Goal: Check status: Check status

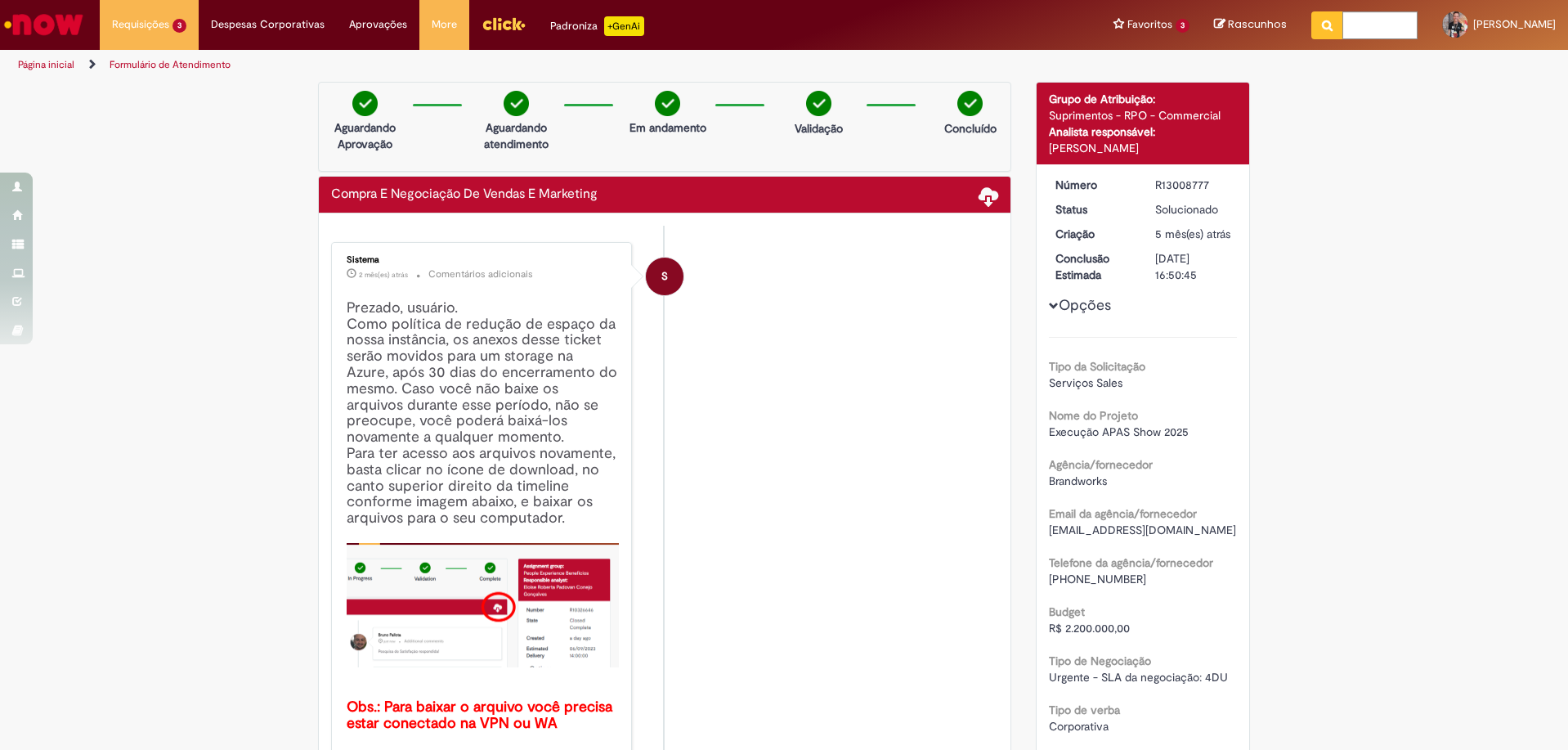
scroll to position [361, 0]
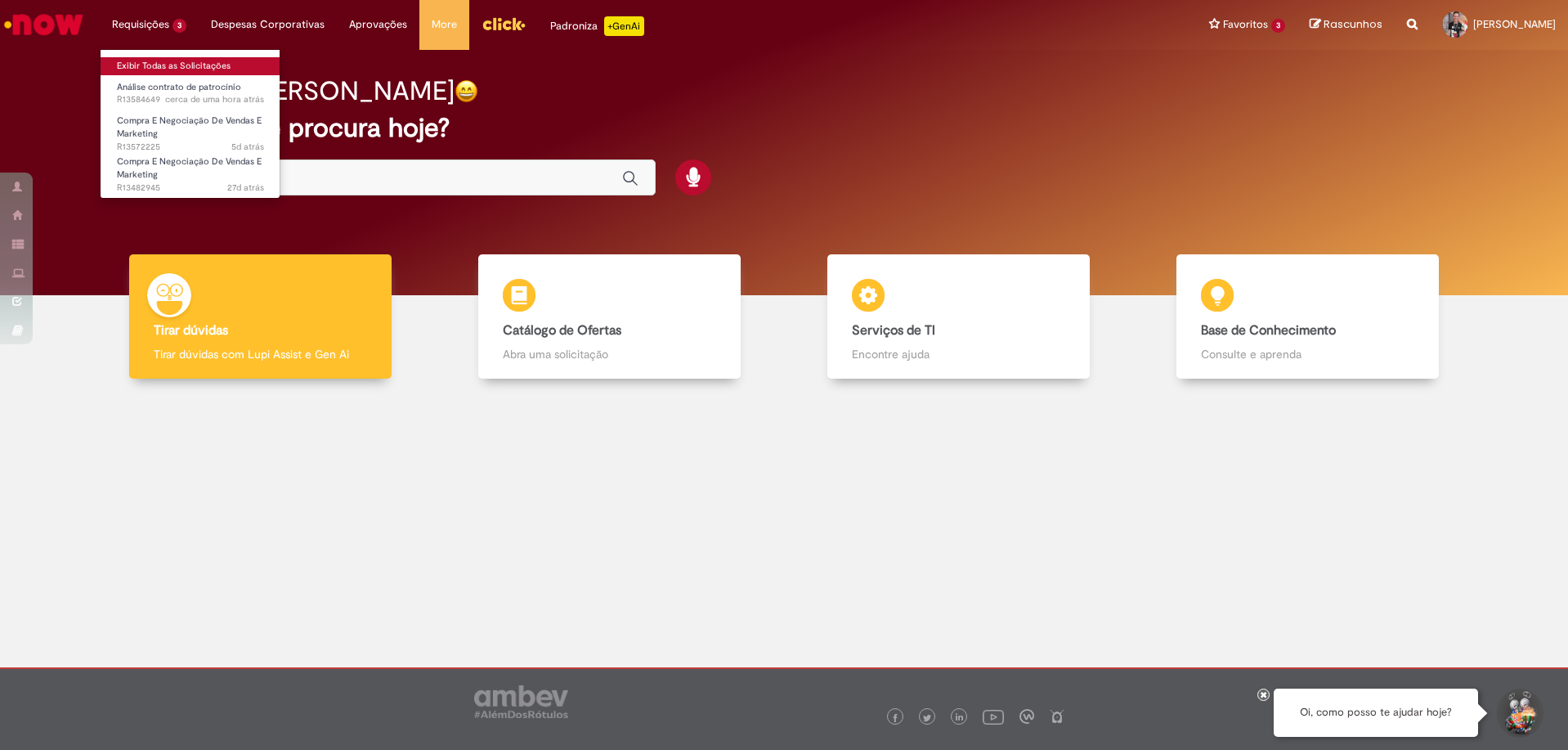
click at [199, 68] on link "Exibir Todas as Solicitações" at bounding box center [190, 66] width 180 height 18
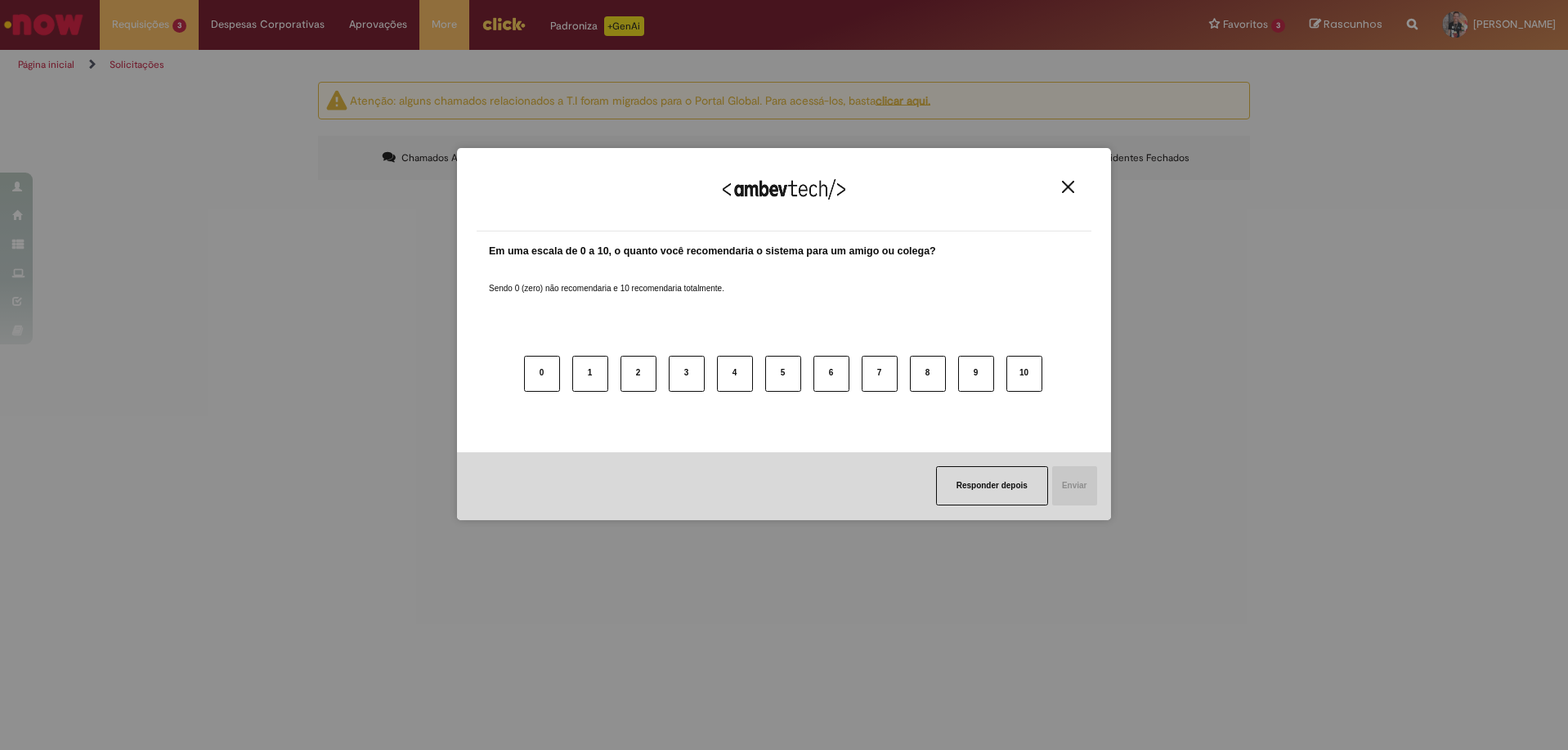
click at [1076, 197] on div "Agradecemos seu feedback!" at bounding box center [784, 199] width 615 height 63
click at [1075, 186] on button "Close" at bounding box center [1068, 186] width 22 height 14
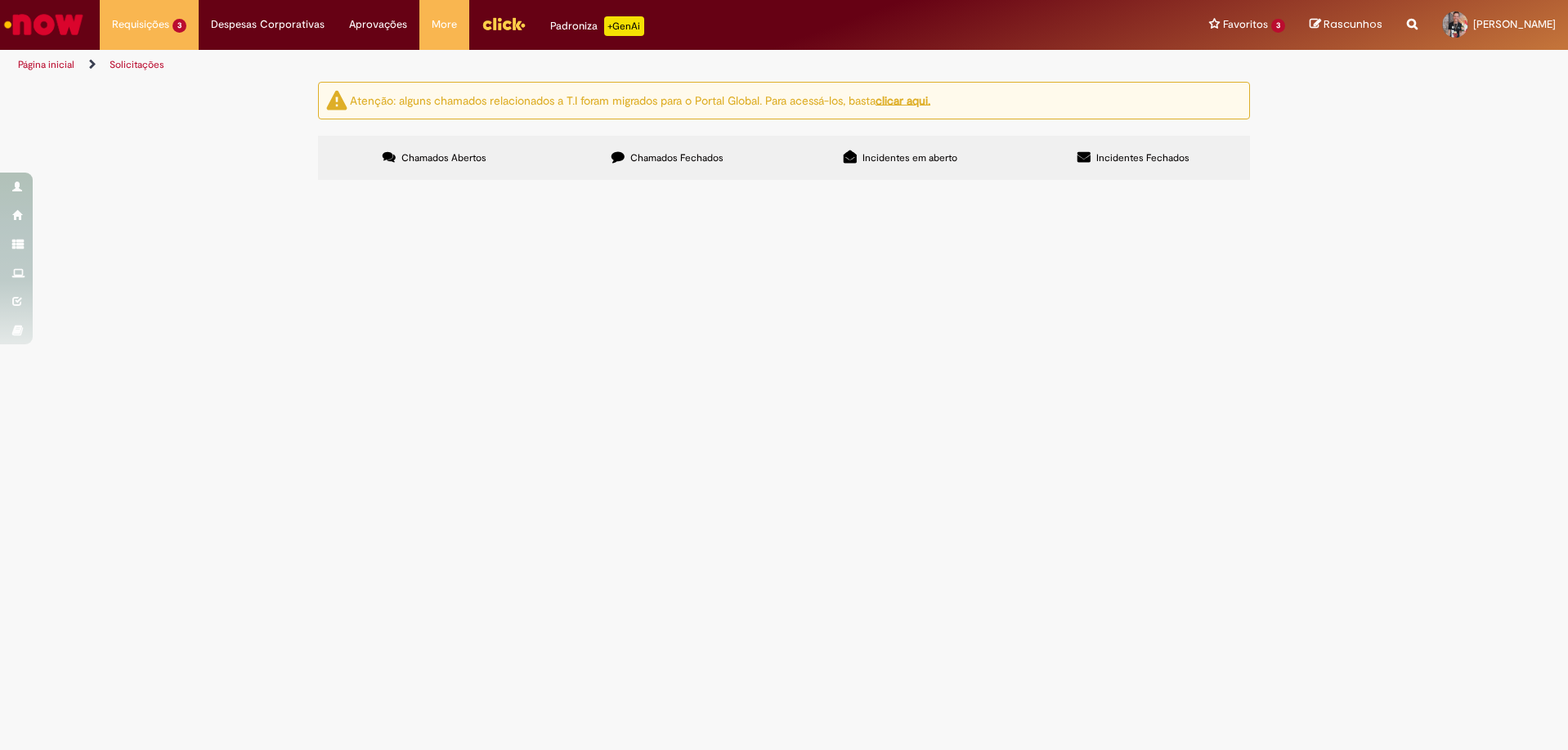
click at [687, 159] on span "Chamados Fechados" at bounding box center [677, 157] width 93 height 13
click at [0, 0] on span "Execução Stand para Feira ABRAS Food Retail Future" at bounding box center [0, 0] width 0 height 0
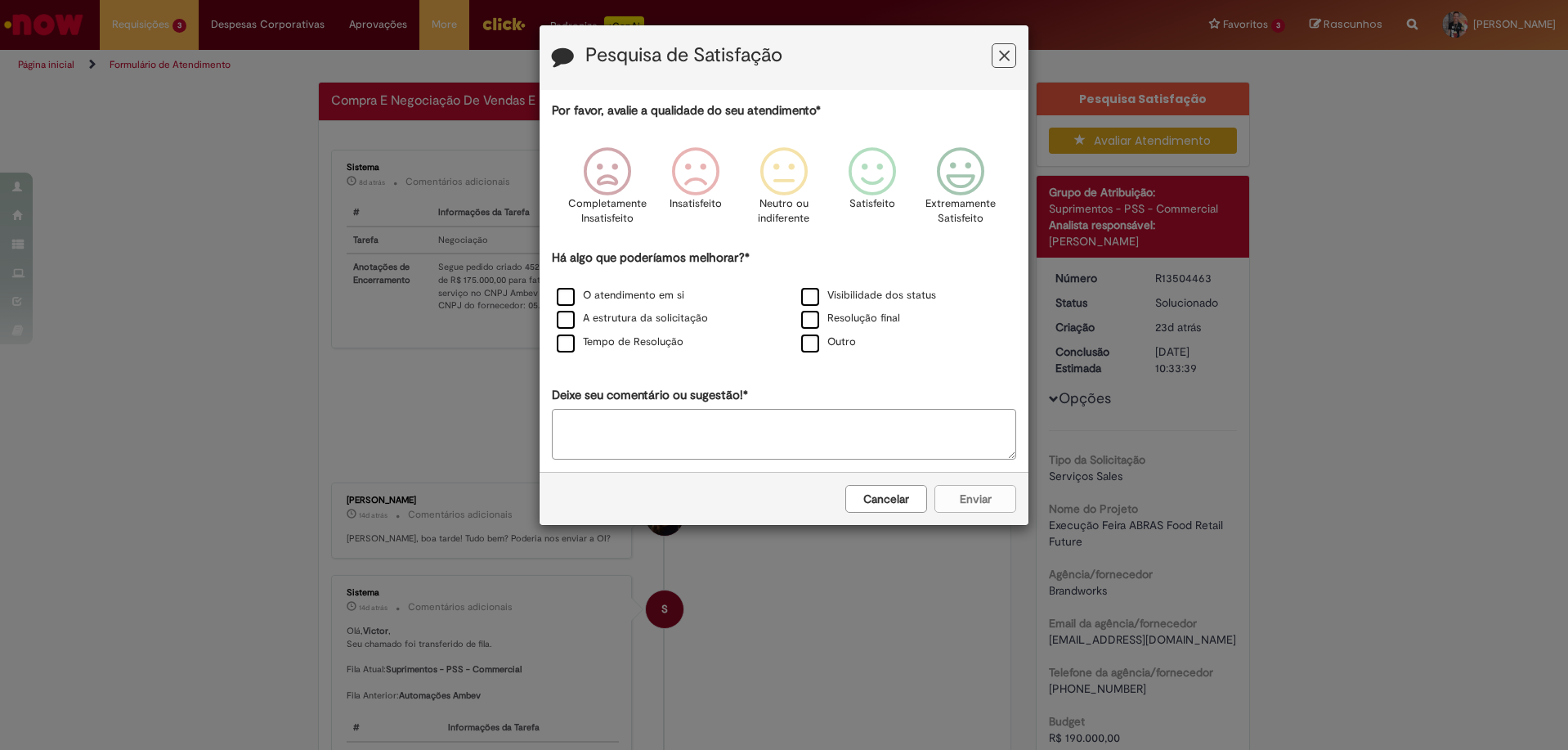
click at [1007, 55] on icon "Feedback" at bounding box center [1004, 55] width 11 height 17
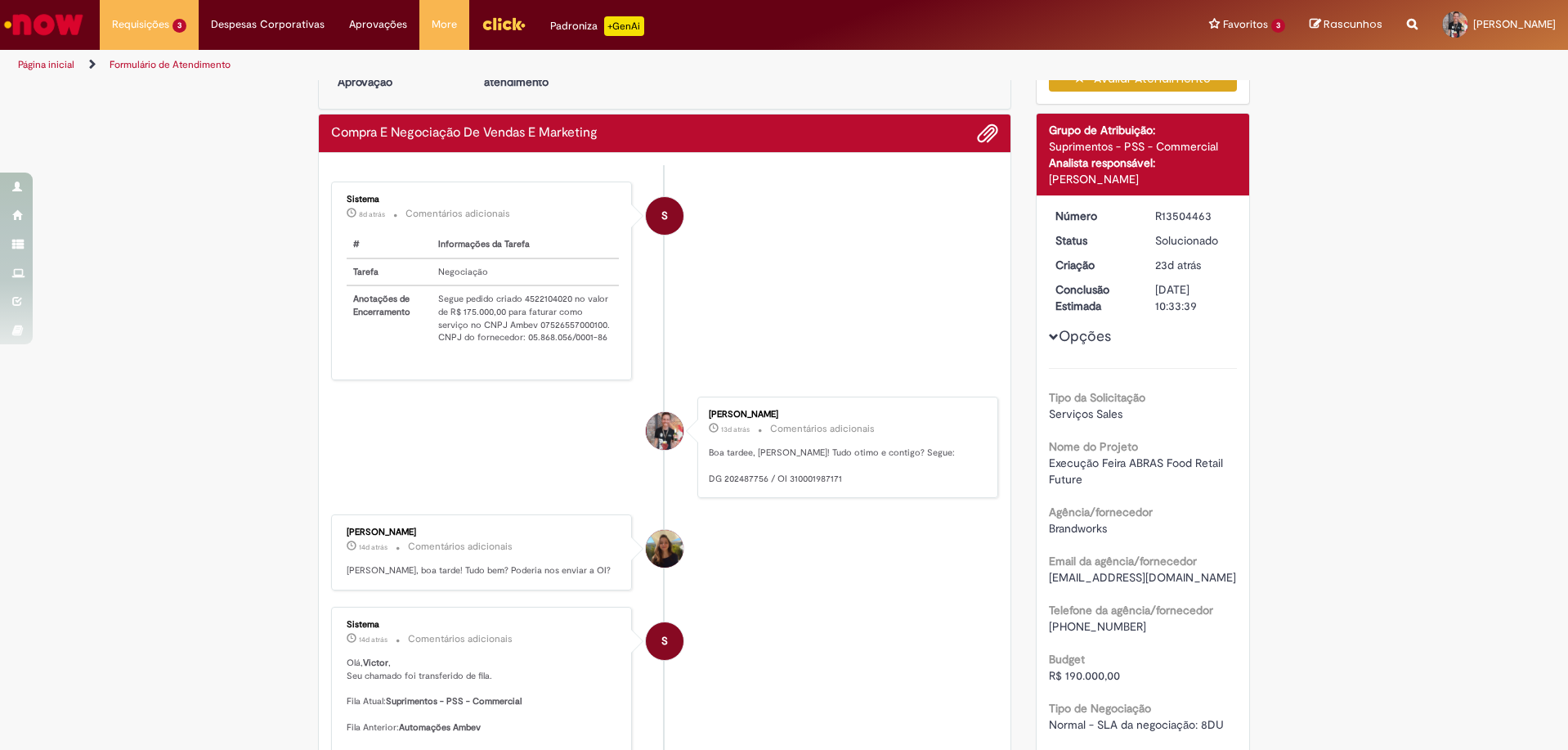
scroll to position [81, 0]
